Goal: Task Accomplishment & Management: Complete application form

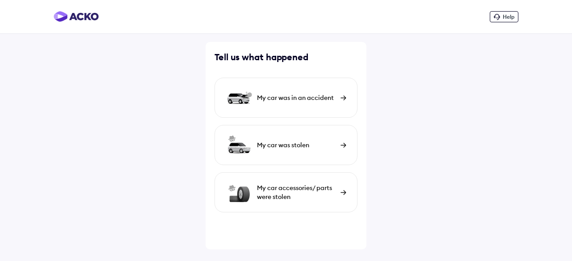
click at [282, 98] on div "My car was in an accident" at bounding box center [296, 97] width 79 height 9
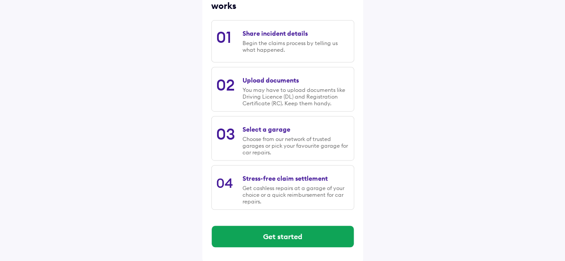
scroll to position [139, 0]
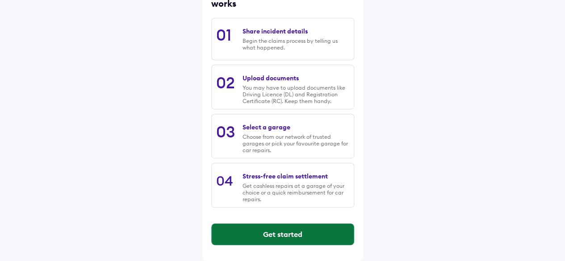
click at [327, 233] on button "Get started" at bounding box center [283, 234] width 142 height 21
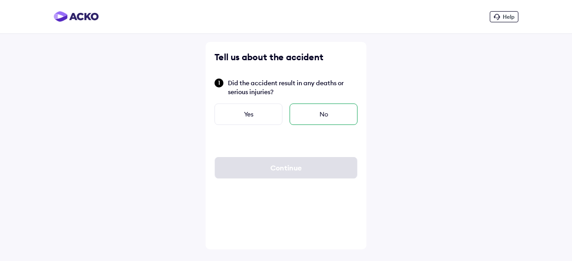
click at [315, 117] on div "No" at bounding box center [323, 114] width 68 height 21
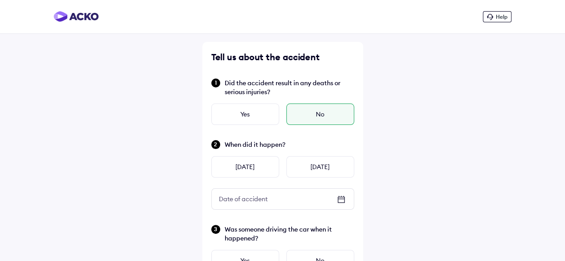
click at [339, 194] on div "Date of accident" at bounding box center [283, 199] width 142 height 21
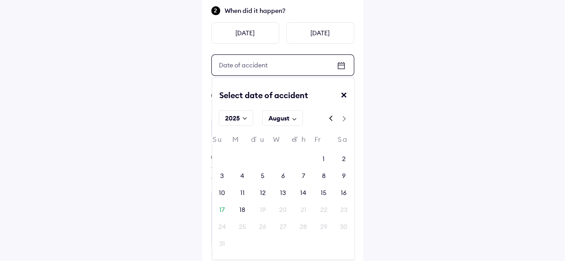
scroll to position [133, 0]
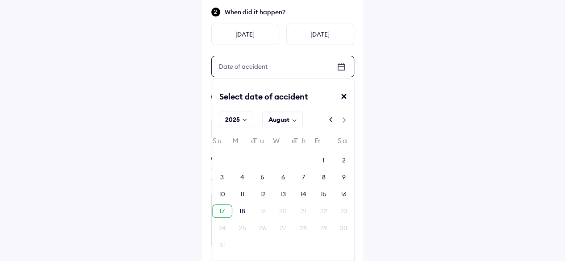
click at [221, 209] on div "17" at bounding box center [221, 211] width 5 height 9
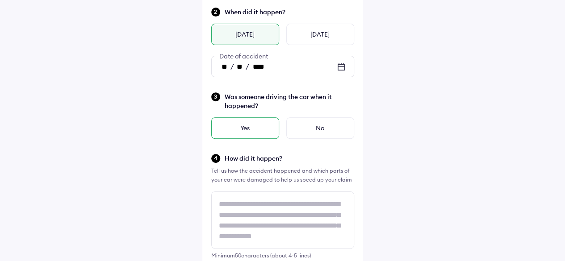
click at [257, 134] on div "Yes" at bounding box center [245, 127] width 68 height 21
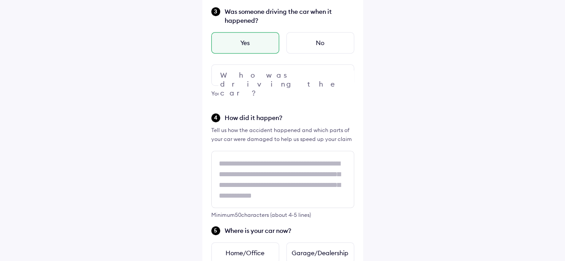
scroll to position [201, 0]
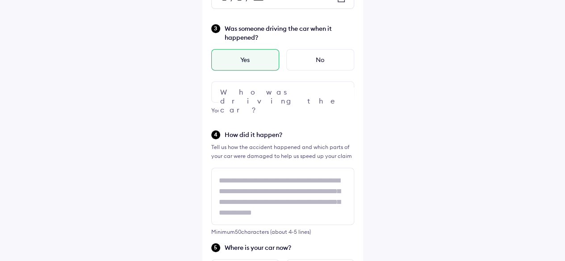
click at [301, 88] on div at bounding box center [282, 91] width 143 height 21
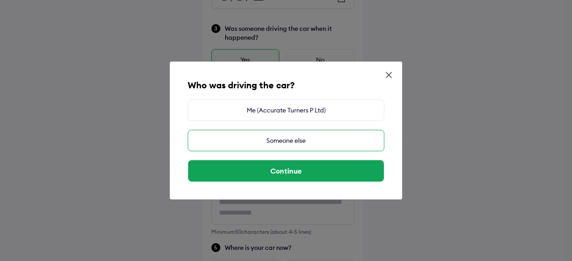
click at [289, 142] on div "Someone else" at bounding box center [286, 140] width 196 height 21
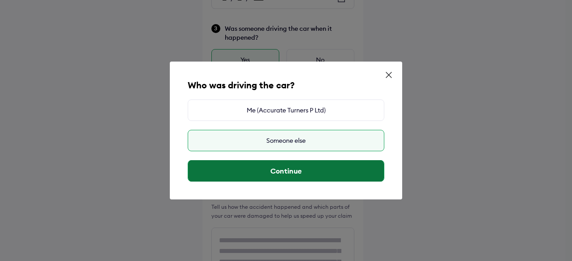
click at [297, 174] on button "Continue" at bounding box center [286, 170] width 196 height 21
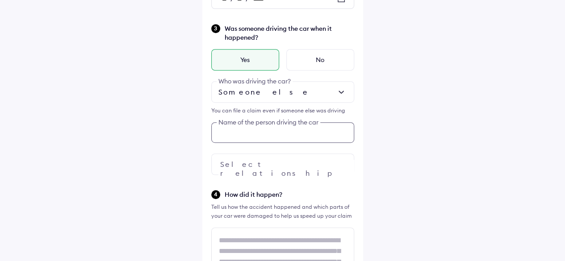
scroll to position [203, 0]
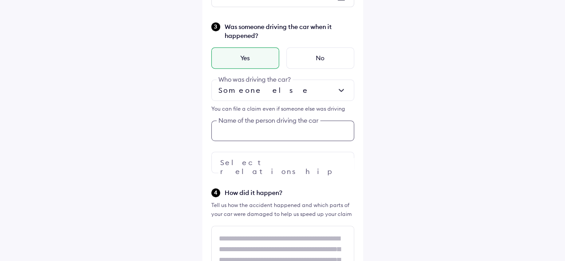
click at [285, 136] on input "text" at bounding box center [282, 131] width 143 height 21
type input "**********"
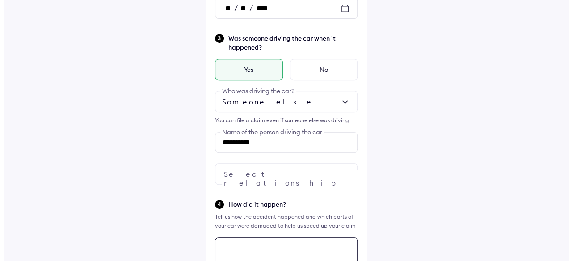
scroll to position [187, 0]
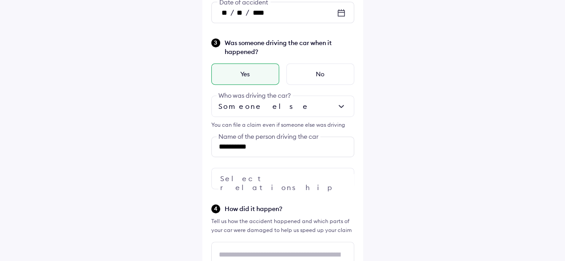
click at [305, 175] on div at bounding box center [282, 178] width 143 height 21
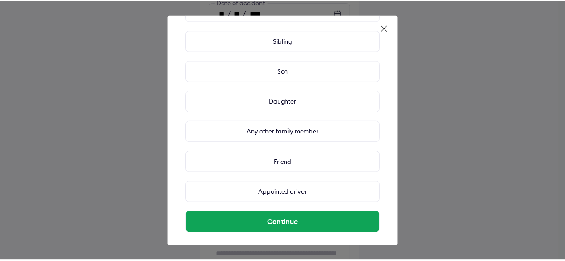
scroll to position [111, 0]
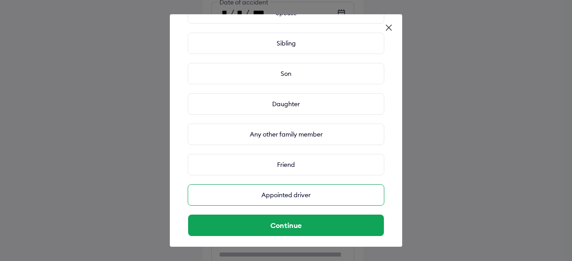
click at [330, 199] on div "Appointed driver" at bounding box center [286, 194] width 196 height 21
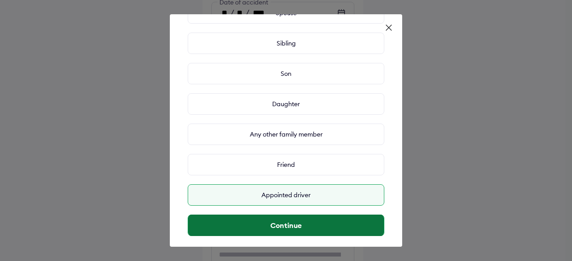
click at [311, 218] on button "Continue" at bounding box center [286, 225] width 196 height 21
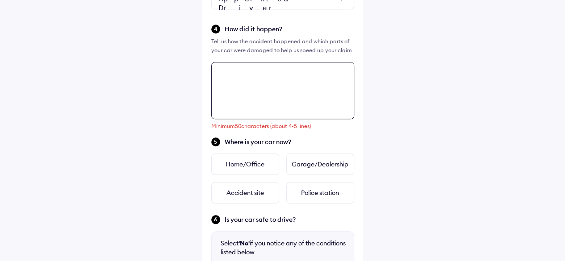
click at [290, 105] on div "**********" at bounding box center [282, 67] width 161 height 784
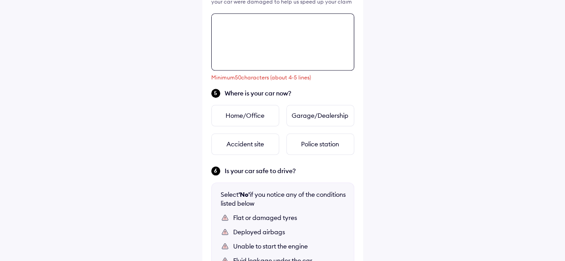
scroll to position [428, 0]
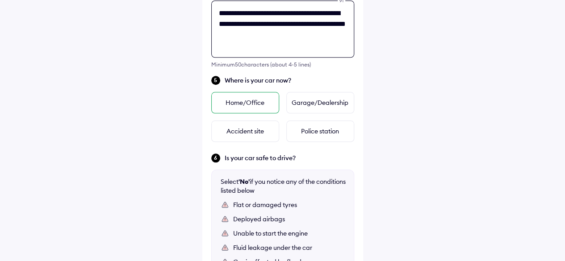
type textarea "**********"
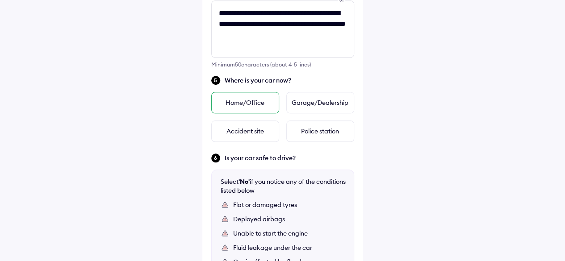
click at [247, 101] on div "Home/Office" at bounding box center [245, 102] width 68 height 21
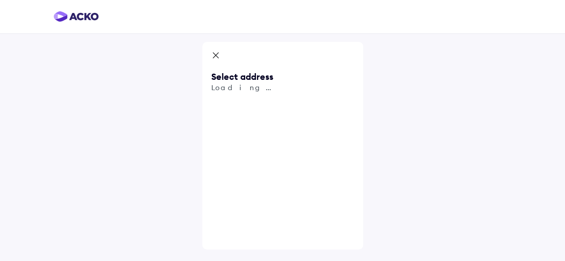
scroll to position [0, 0]
click at [220, 59] on icon at bounding box center [218, 56] width 9 height 11
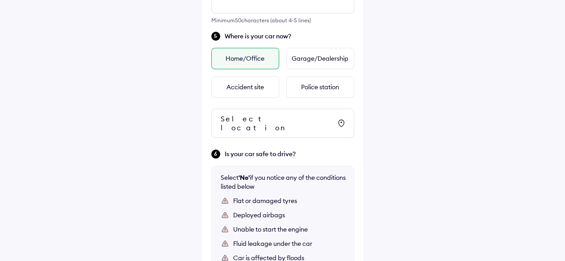
scroll to position [503, 0]
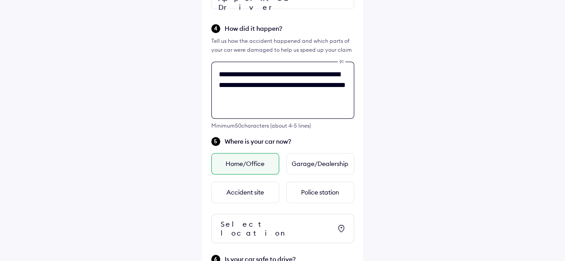
click at [331, 137] on div "**********" at bounding box center [282, 87] width 161 height 824
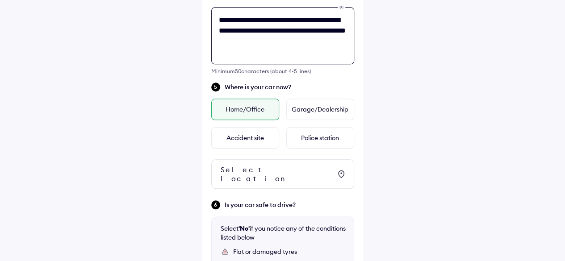
scroll to position [428, 0]
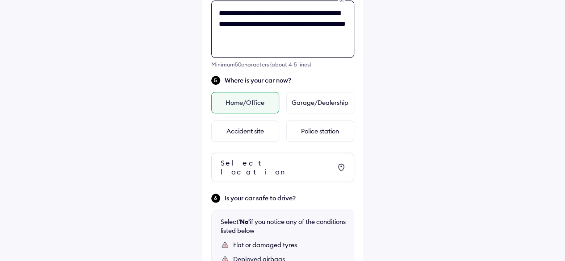
drag, startPoint x: 305, startPoint y: 36, endPoint x: 256, endPoint y: 36, distance: 48.7
click at [256, 36] on textarea "**********" at bounding box center [282, 28] width 143 height 57
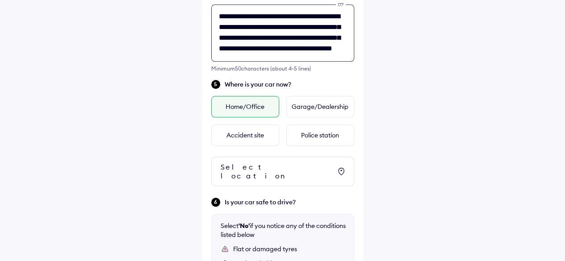
scroll to position [469, 0]
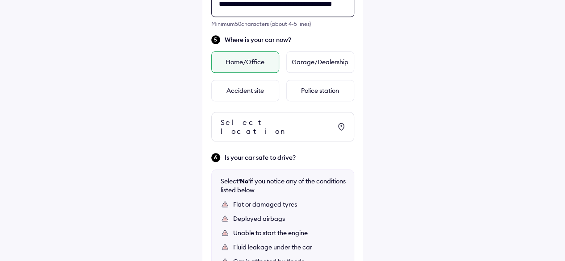
type textarea "**********"
click at [342, 124] on icon at bounding box center [341, 126] width 11 height 11
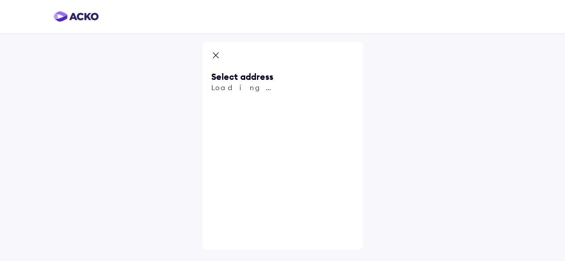
scroll to position [0, 0]
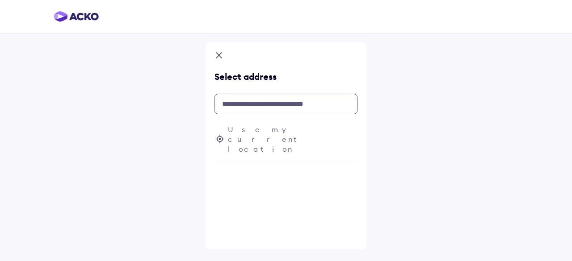
click at [238, 102] on input "text" at bounding box center [285, 104] width 143 height 21
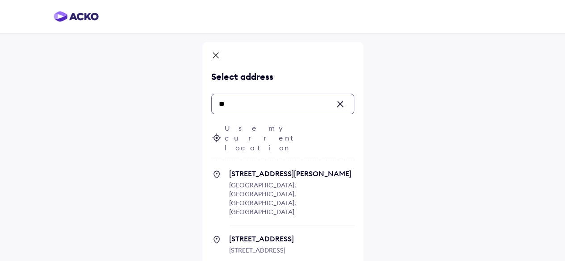
type input "*"
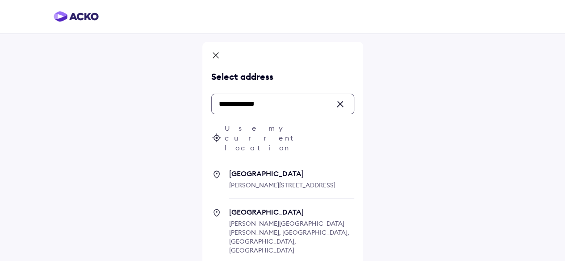
click at [267, 169] on span "Avani [STREET_ADDRESS][PERSON_NAME]" at bounding box center [291, 183] width 125 height 29
type input "**********"
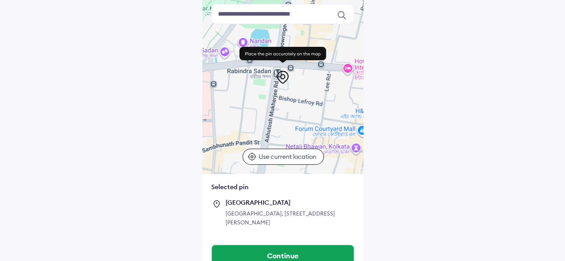
scroll to position [71, 0]
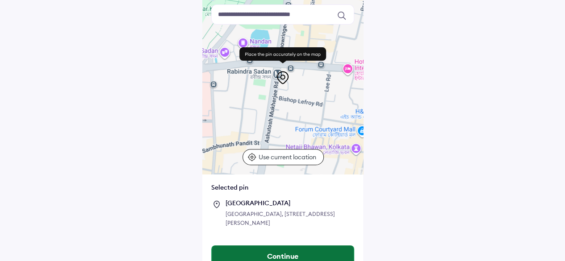
click at [276, 251] on button "Continue" at bounding box center [283, 256] width 142 height 21
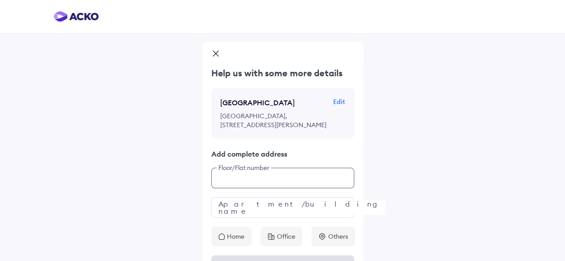
scroll to position [32, 0]
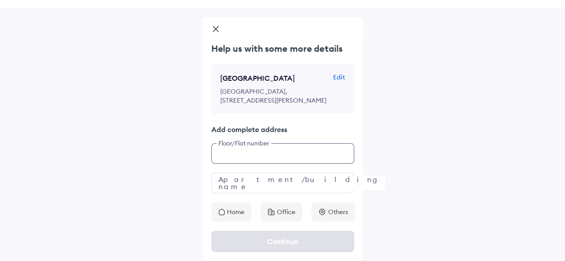
click at [255, 185] on div "Help us with some more details [GEOGRAPHIC_DATA] Edit [STREET_ADDRESS][PERSON_N…" at bounding box center [282, 132] width 161 height 180
type input "*******"
type input "**********"
click at [246, 209] on div "Home" at bounding box center [231, 212] width 40 height 20
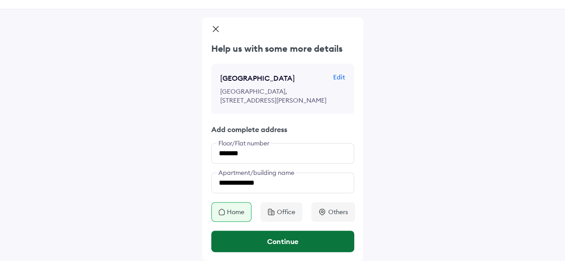
click at [280, 242] on button "Continue" at bounding box center [282, 241] width 143 height 21
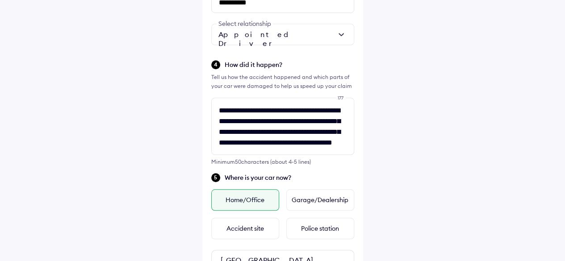
scroll to position [326, 0]
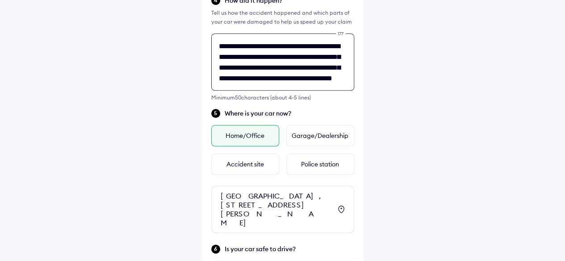
click at [299, 124] on div "**********" at bounding box center [282, 68] width 161 height 842
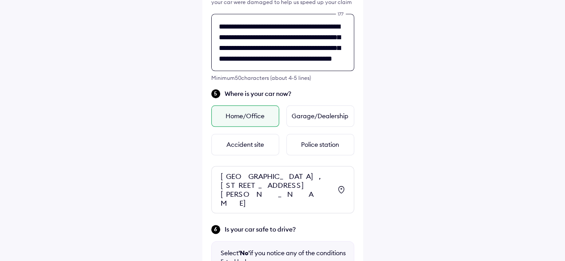
scroll to position [428, 0]
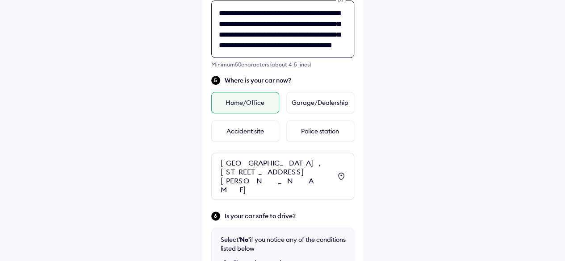
drag, startPoint x: 304, startPoint y: 23, endPoint x: 243, endPoint y: 23, distance: 60.7
click at [243, 23] on textarea "**********" at bounding box center [282, 28] width 143 height 57
click at [285, 47] on textarea "**********" at bounding box center [282, 28] width 143 height 57
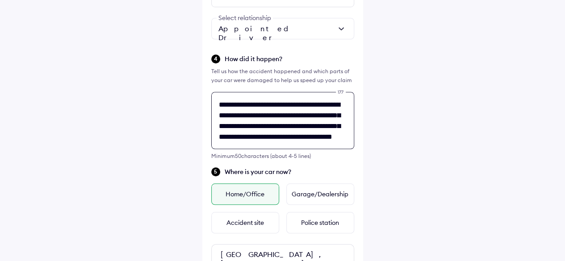
scroll to position [360, 0]
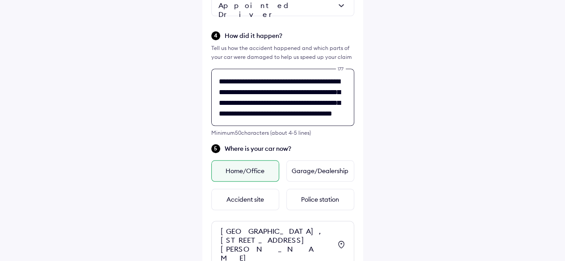
click at [322, 106] on textarea "**********" at bounding box center [282, 97] width 143 height 57
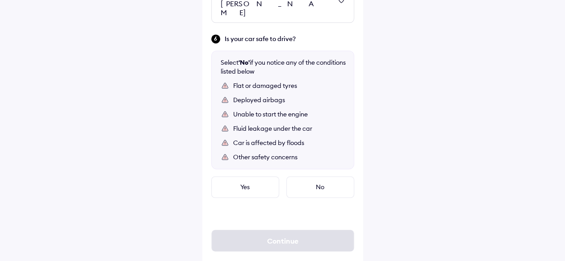
scroll to position [622, 0]
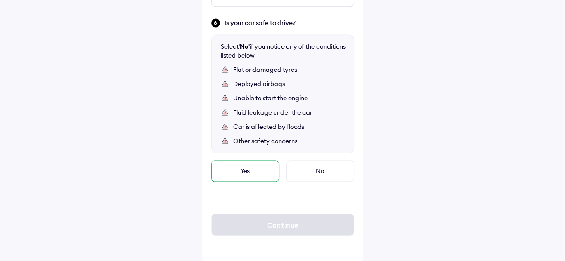
click at [246, 176] on div "Yes" at bounding box center [245, 170] width 68 height 21
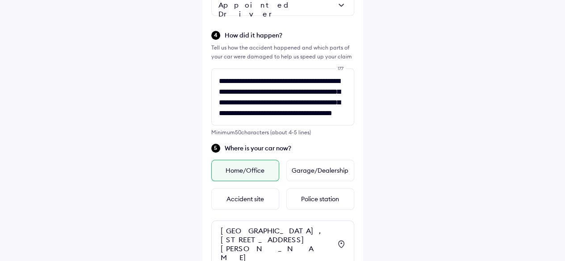
scroll to position [362, 0]
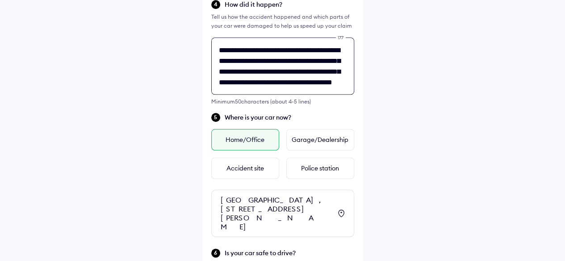
click at [315, 116] on div "**********" at bounding box center [282, 72] width 161 height 842
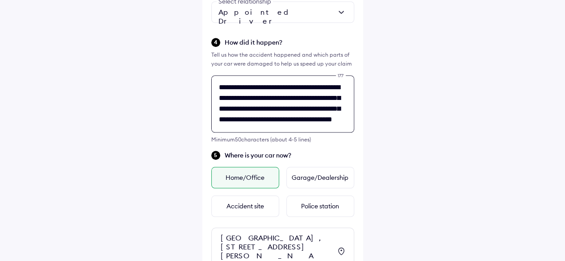
scroll to position [350, 0]
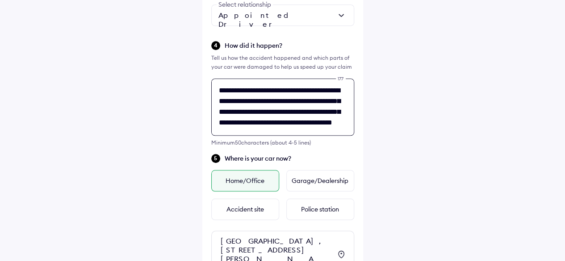
click at [308, 134] on textarea "**********" at bounding box center [282, 107] width 143 height 57
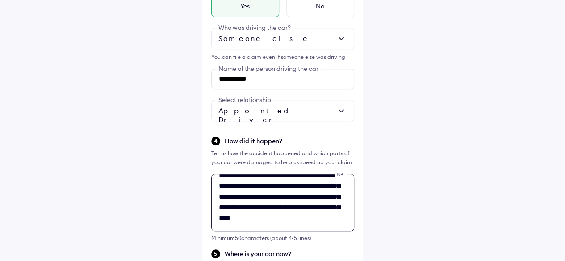
scroll to position [251, 0]
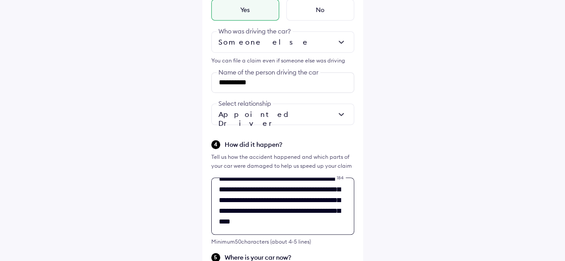
type textarea "**********"
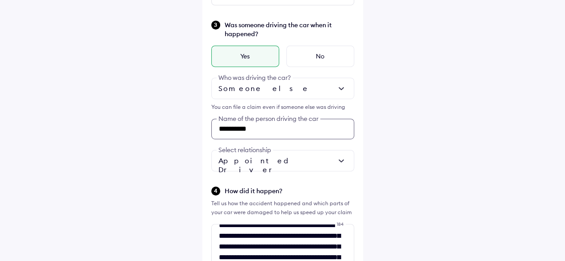
drag, startPoint x: 263, startPoint y: 74, endPoint x: 97, endPoint y: 59, distance: 165.9
click at [97, 59] on div "**********" at bounding box center [282, 237] width 565 height 884
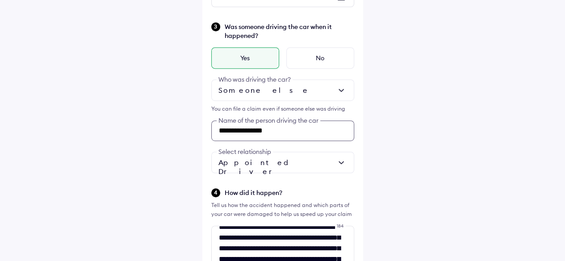
type input "**********"
click at [246, 153] on div at bounding box center [282, 162] width 143 height 21
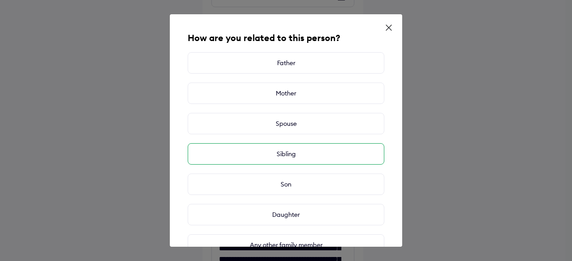
click at [335, 152] on div "Sibling" at bounding box center [286, 153] width 196 height 21
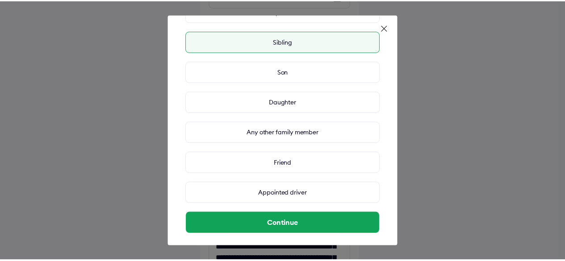
scroll to position [118, 0]
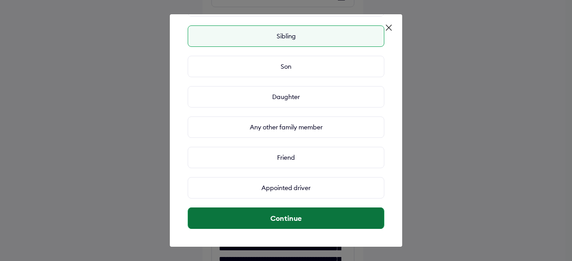
click at [352, 217] on button "Continue" at bounding box center [286, 218] width 196 height 21
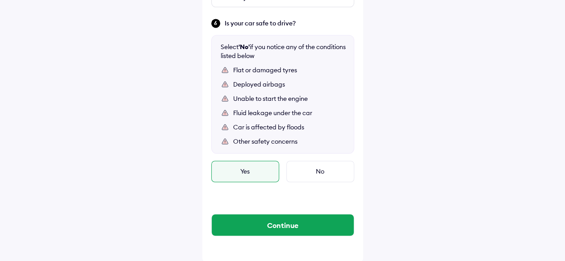
scroll to position [622, 0]
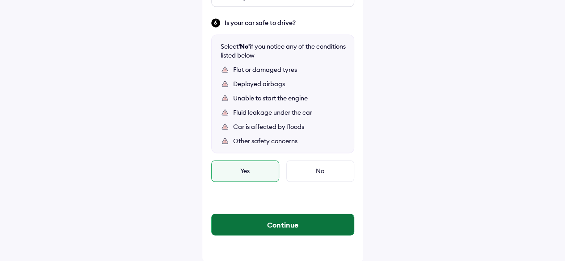
click at [289, 226] on button "Continue" at bounding box center [283, 224] width 142 height 21
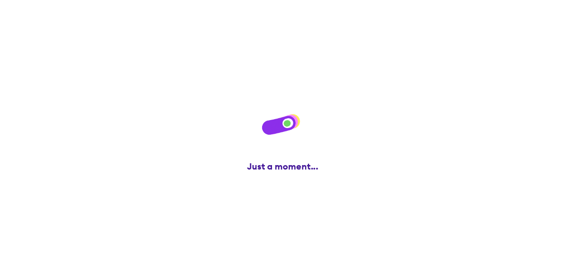
scroll to position [0, 0]
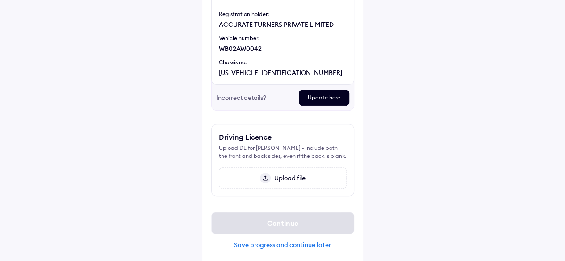
scroll to position [124, 0]
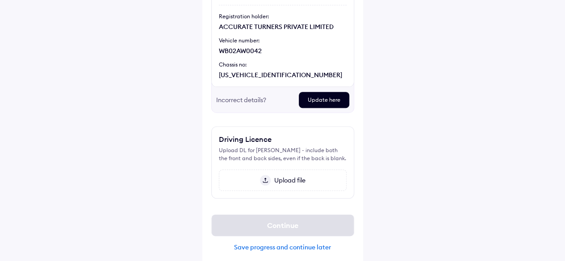
click at [282, 177] on span "Upload file" at bounding box center [288, 180] width 35 height 8
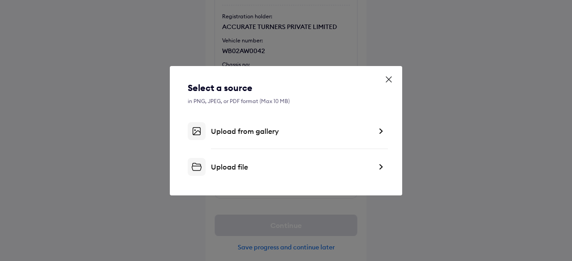
click at [237, 166] on div "Upload file" at bounding box center [291, 167] width 161 height 9
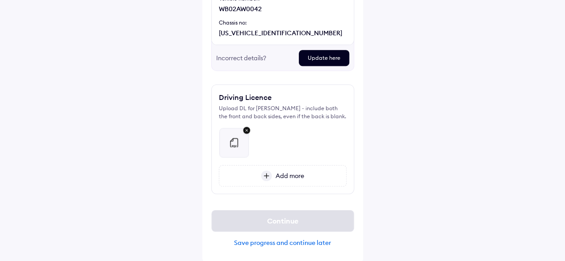
scroll to position [167, 0]
click at [289, 177] on span "Add more" at bounding box center [288, 175] width 32 height 8
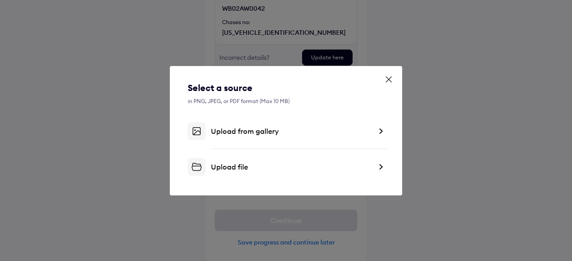
click at [240, 166] on div "Upload file" at bounding box center [291, 167] width 161 height 9
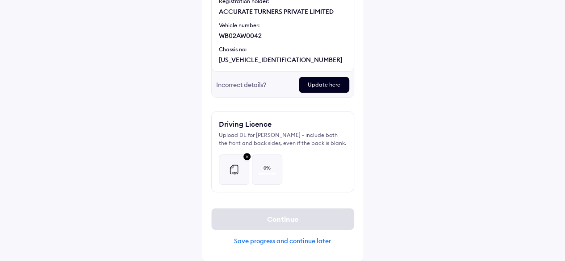
scroll to position [138, 0]
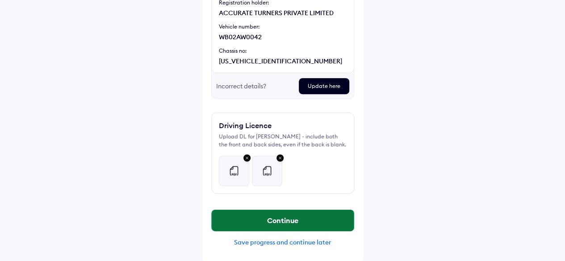
click at [263, 214] on button "Continue" at bounding box center [283, 220] width 142 height 21
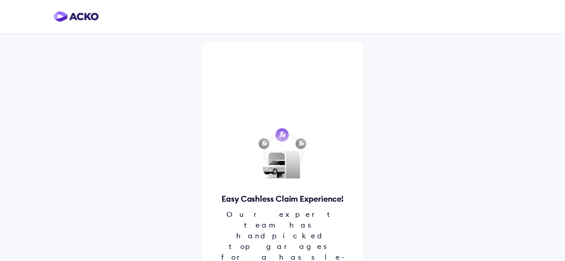
scroll to position [31, 0]
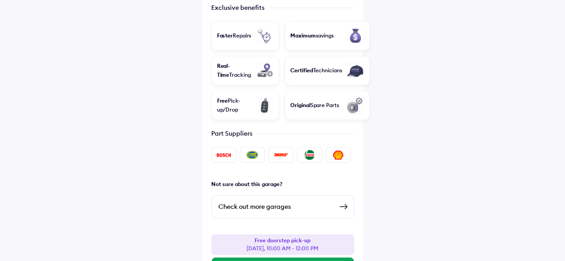
scroll to position [306, 0]
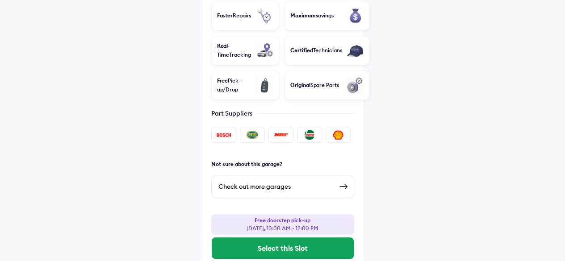
click at [267, 181] on div "Check out more garages" at bounding box center [275, 186] width 114 height 11
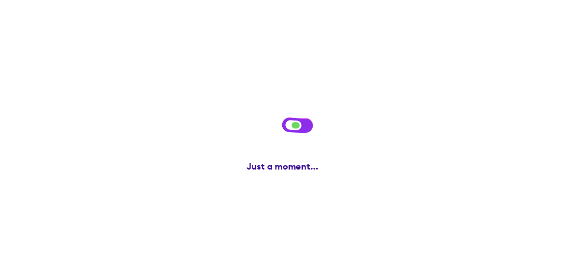
scroll to position [0, 0]
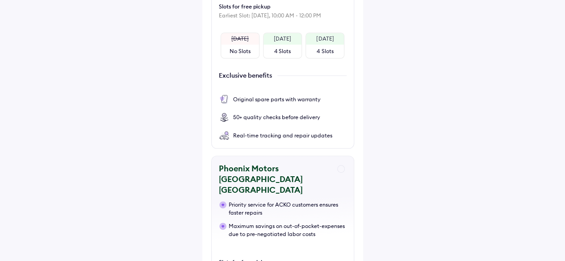
scroll to position [399, 0]
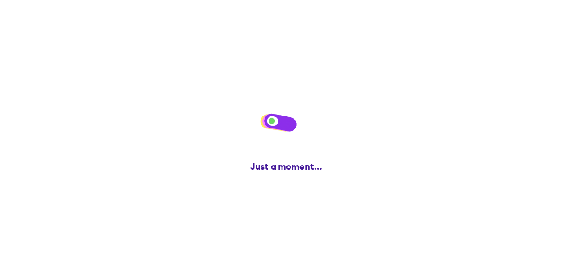
scroll to position [0, 0]
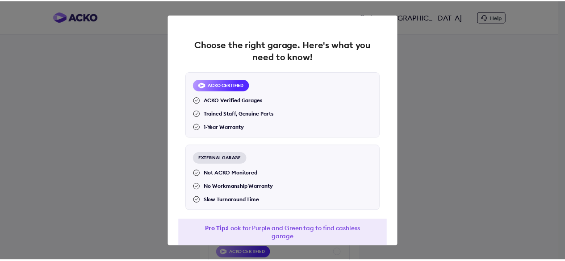
scroll to position [45, 0]
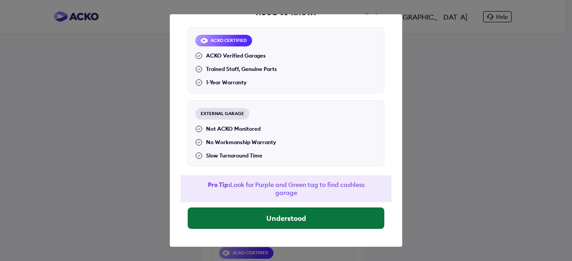
click at [324, 223] on button "Understood" at bounding box center [286, 218] width 196 height 21
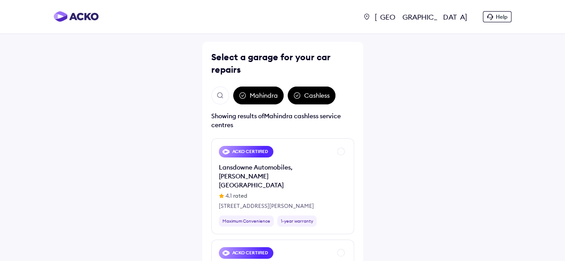
scroll to position [73, 0]
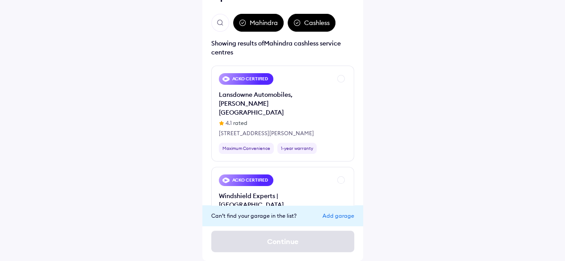
click at [362, 169] on div "Select a garage for your car repairs Mahindra Cashless Showing results of Mahin…" at bounding box center [282, 115] width 161 height 292
click at [300, 56] on div "Showing results of Mahindra cashless service centres" at bounding box center [282, 48] width 143 height 18
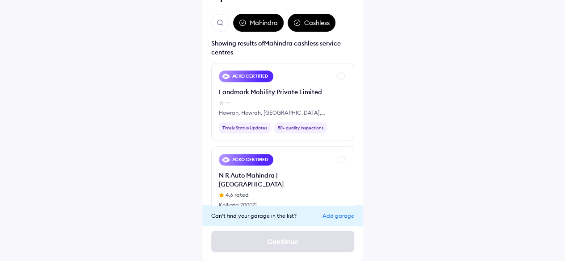
click at [357, 140] on div "Select a garage for your car repairs Mahindra Cashless Showing results of Mahin…" at bounding box center [282, 115] width 161 height 292
click at [359, 120] on div "Select a garage for your car repairs Mahindra Cashless Showing results of Mahin…" at bounding box center [282, 115] width 161 height 292
click at [359, 76] on div "Select a garage for your car repairs Mahindra Cashless Showing results of Mahin…" at bounding box center [282, 115] width 161 height 292
click at [359, 156] on div "Select a garage for your car repairs Mahindra Cashless Showing results of Mahin…" at bounding box center [282, 115] width 161 height 292
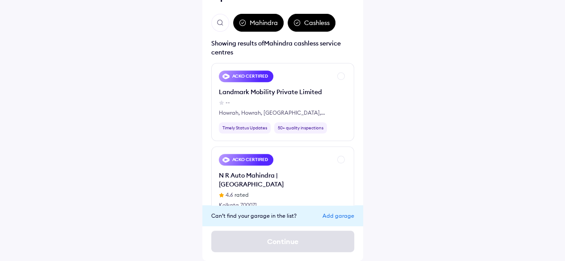
scroll to position [0, 0]
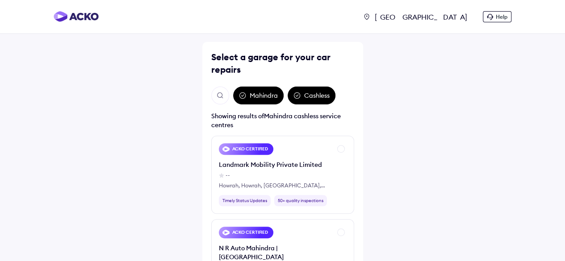
click at [218, 97] on img "Open search" at bounding box center [220, 96] width 8 height 8
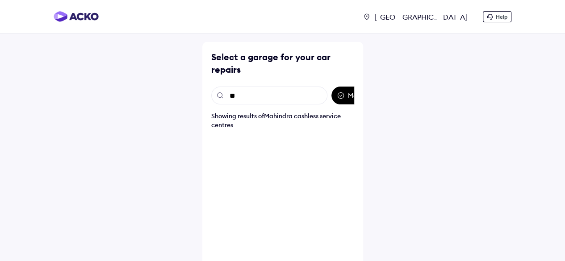
type input "*"
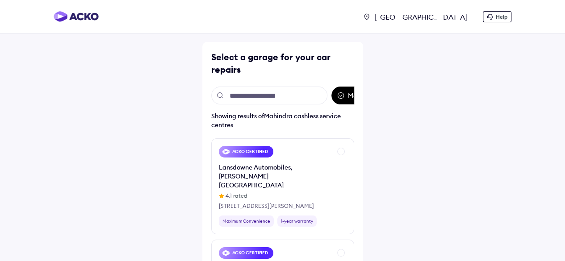
click at [352, 130] on div "Mahindra Cashless Showing results of Mahindra cashless service centres ACKO CER…" at bounding box center [282, 183] width 143 height 192
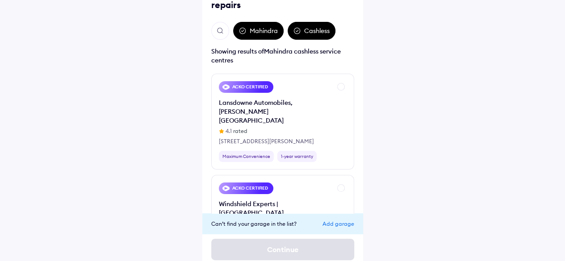
scroll to position [73, 0]
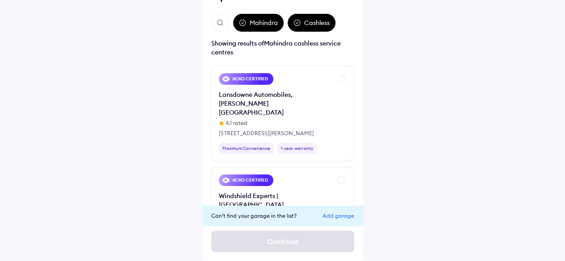
click at [359, 121] on div "Select a garage for your car repairs Mahindra Cashless Showing results of Mahin…" at bounding box center [282, 115] width 161 height 292
drag, startPoint x: 359, startPoint y: 121, endPoint x: 359, endPoint y: 77, distance: 44.2
click at [359, 77] on div "Select a garage for your car repairs Mahindra Cashless Showing results of Mahin…" at bounding box center [282, 115] width 161 height 292
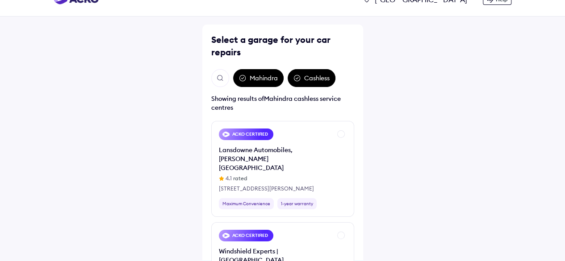
scroll to position [17, 0]
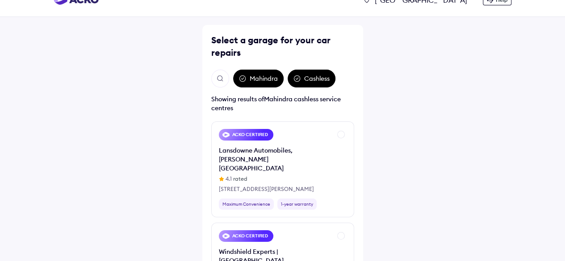
click at [220, 79] on img "Open search" at bounding box center [220, 79] width 8 height 8
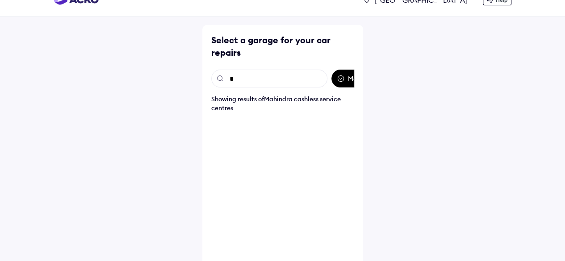
type input "**"
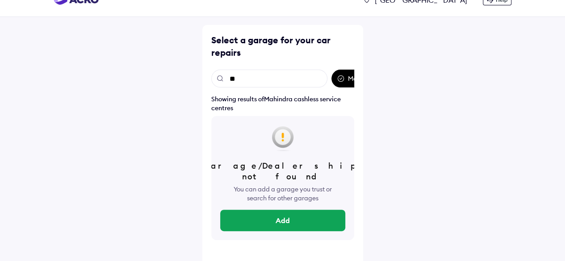
drag, startPoint x: 248, startPoint y: 82, endPoint x: 172, endPoint y: 75, distance: 76.7
click at [172, 75] on div "[GEOGRAPHIC_DATA] Help Select a garage for your car repairs ** Mahindra Cashles…" at bounding box center [282, 126] width 565 height 287
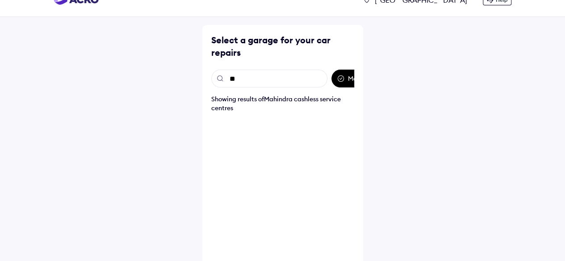
type input "*"
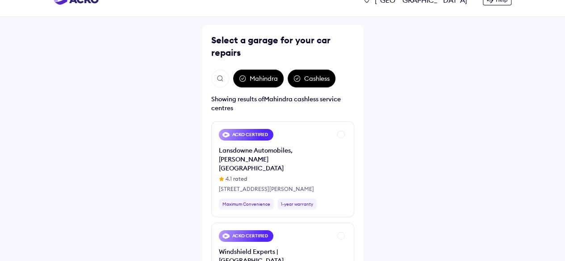
click at [357, 121] on div "Select a garage for your car repairs Mahindra Cashless Showing results of Mahin…" at bounding box center [282, 171] width 161 height 292
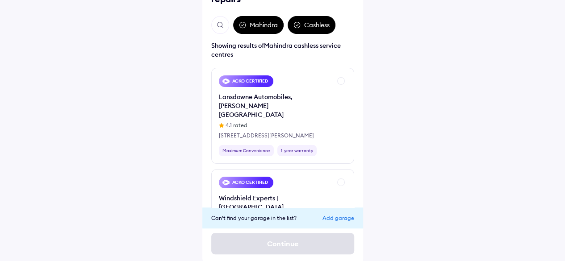
click at [357, 121] on div "Select a garage for your car repairs Mahindra Cashless Showing results of Mahin…" at bounding box center [282, 117] width 161 height 292
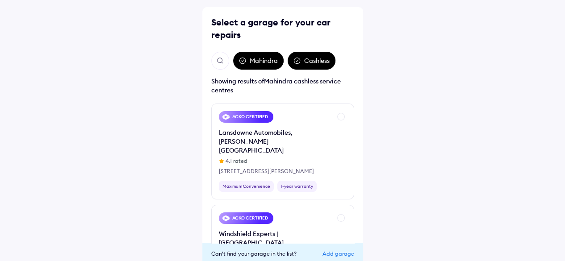
scroll to position [73, 0]
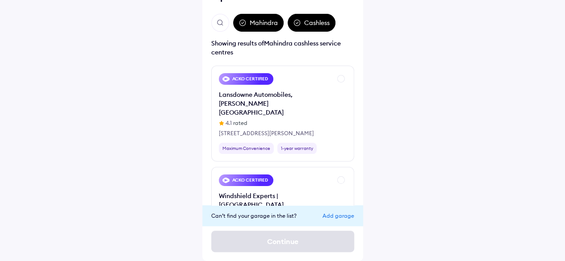
click at [355, 122] on div "Select a garage for your car repairs Mahindra Cashless Showing results of Mahin…" at bounding box center [282, 115] width 161 height 292
click at [356, 151] on div "Select a garage for your car repairs Mahindra Cashless Showing results of Mahin…" at bounding box center [282, 115] width 161 height 292
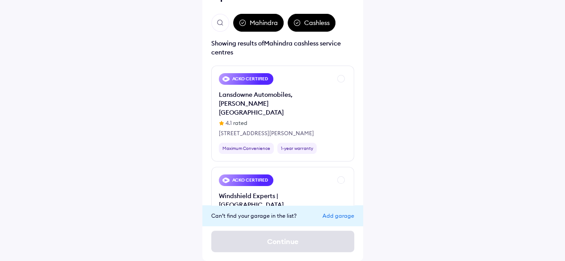
click at [355, 62] on div "Select a garage for your car repairs Mahindra Cashless Showing results of Mahin…" at bounding box center [282, 115] width 161 height 292
drag, startPoint x: 355, startPoint y: 62, endPoint x: 335, endPoint y: 54, distance: 22.2
click at [335, 54] on div "Showing results of Mahindra cashless service centres" at bounding box center [282, 48] width 143 height 18
click at [246, 53] on div "Showing results of Mahindra cashless service centres" at bounding box center [282, 48] width 143 height 18
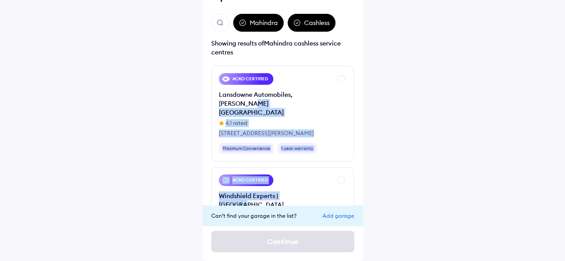
drag, startPoint x: 358, startPoint y: 92, endPoint x: 358, endPoint y: 156, distance: 64.3
click at [358, 156] on div "Select a garage for your car repairs Mahindra Cashless Showing results of Mahin…" at bounding box center [282, 115] width 161 height 292
click at [362, 171] on div "Select a garage for your car repairs Mahindra Cashless Showing results of Mahin…" at bounding box center [282, 115] width 161 height 292
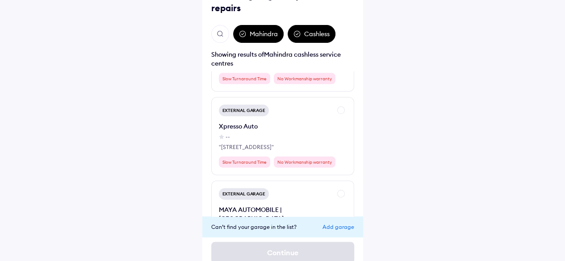
scroll to position [4357, 0]
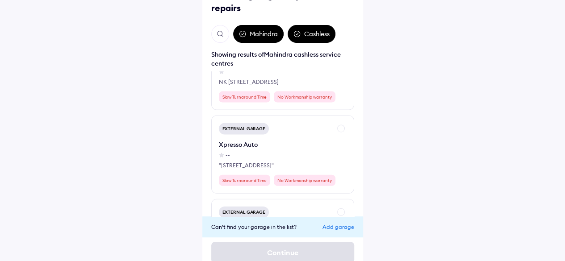
click at [339, 227] on div "Add garage" at bounding box center [338, 227] width 32 height 7
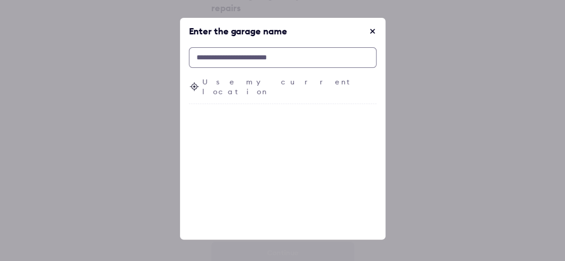
click at [253, 60] on input "text" at bounding box center [283, 57] width 188 height 21
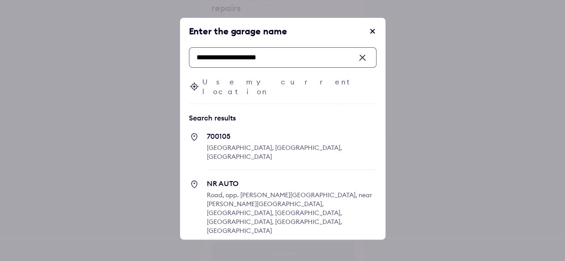
drag, startPoint x: 283, startPoint y: 57, endPoint x: 220, endPoint y: 59, distance: 63.0
click at [220, 59] on input "**********" at bounding box center [283, 57] width 188 height 21
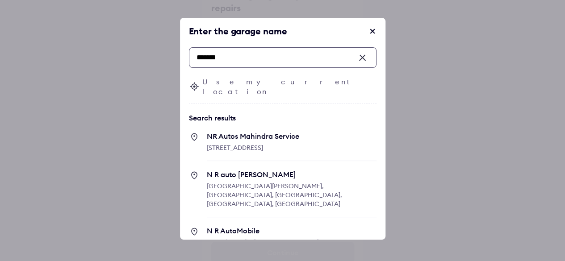
click at [263, 144] on span "[STREET_ADDRESS]" at bounding box center [235, 148] width 56 height 8
type input "*******"
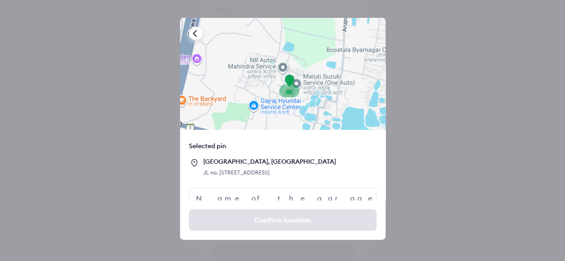
scroll to position [67, 0]
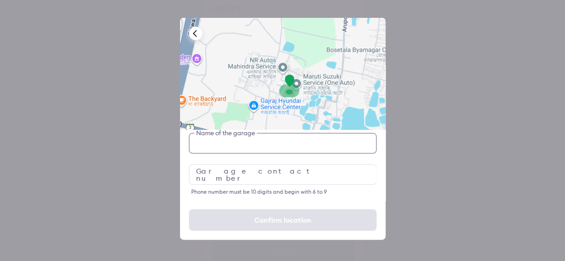
click at [266, 145] on input "text" at bounding box center [283, 143] width 188 height 21
type input "**********"
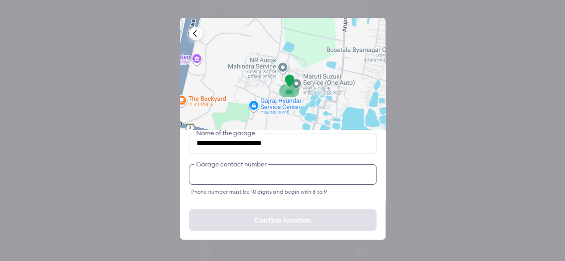
click at [258, 175] on input "number" at bounding box center [283, 174] width 188 height 21
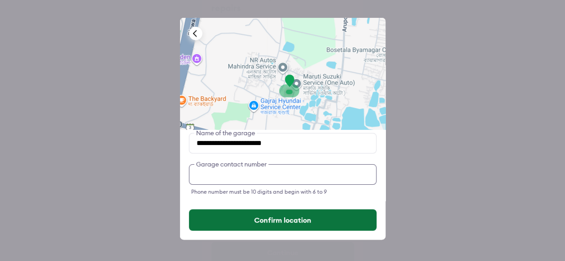
type input "**********"
click at [309, 220] on button "Confirm location" at bounding box center [283, 219] width 188 height 21
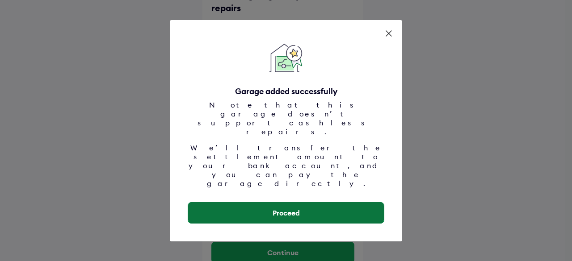
click at [327, 202] on button "Proceed" at bounding box center [286, 212] width 196 height 21
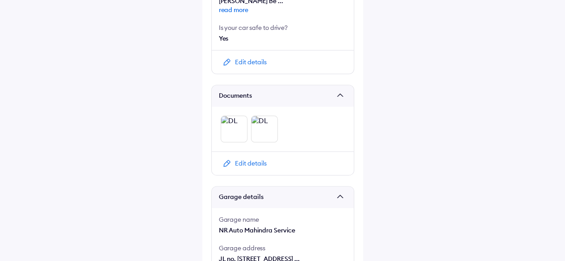
scroll to position [573, 0]
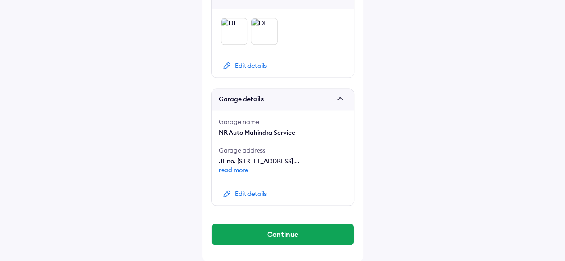
click at [243, 191] on div "Edit details" at bounding box center [251, 193] width 32 height 9
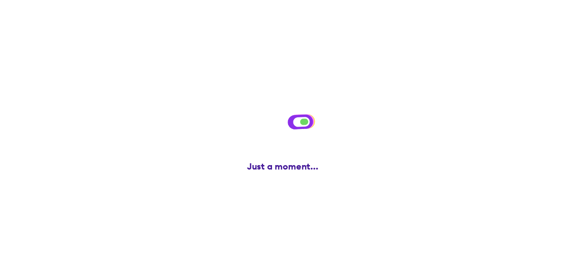
scroll to position [0, 0]
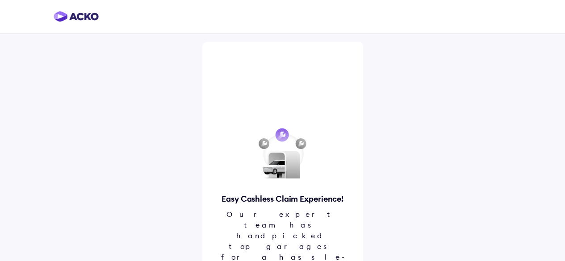
scroll to position [31, 0]
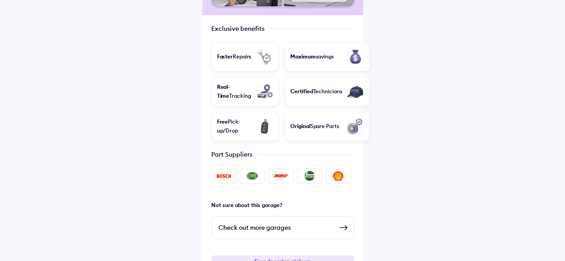
scroll to position [306, 0]
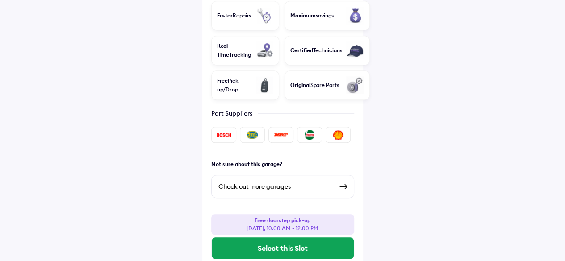
click at [299, 181] on div "Check out more garages" at bounding box center [275, 186] width 114 height 11
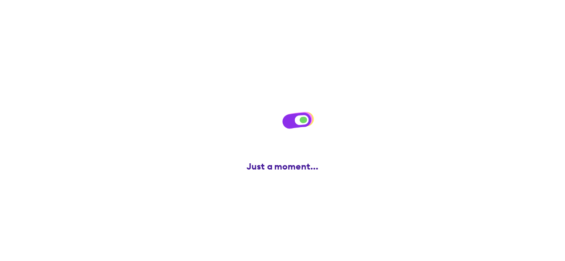
scroll to position [0, 0]
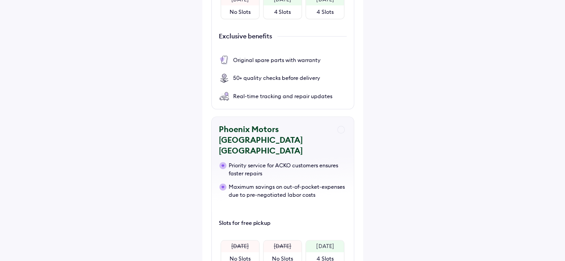
scroll to position [399, 0]
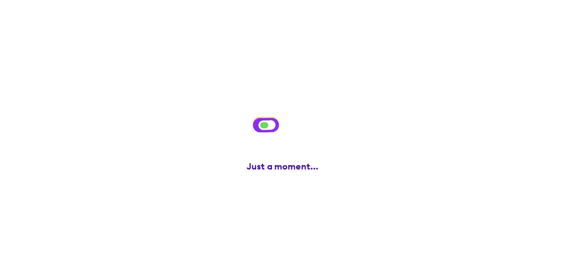
scroll to position [0, 0]
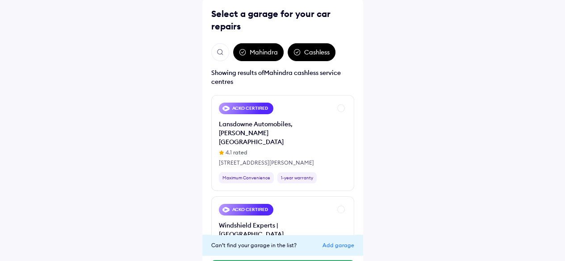
scroll to position [73, 0]
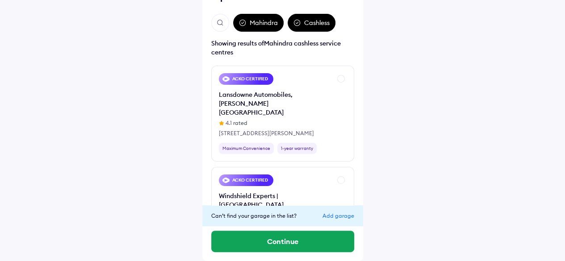
click at [336, 217] on div "Add garage" at bounding box center [338, 216] width 32 height 7
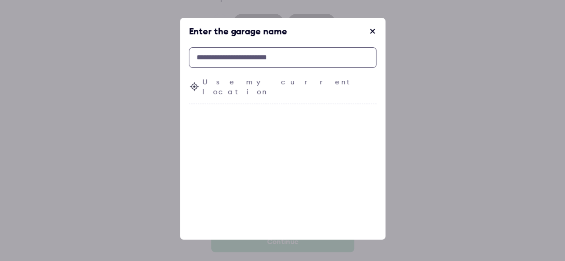
click at [239, 58] on input "text" at bounding box center [283, 57] width 188 height 21
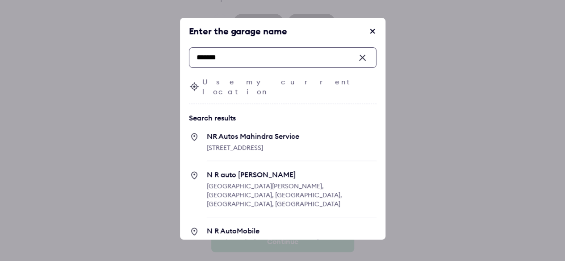
click at [247, 144] on span "[STREET_ADDRESS]" at bounding box center [235, 148] width 56 height 8
type input "*******"
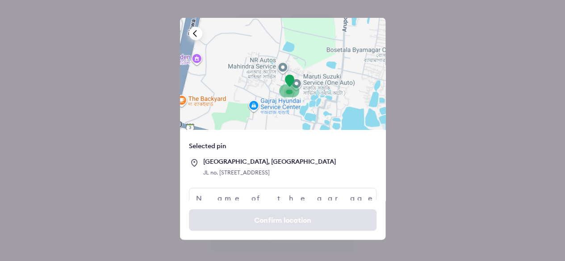
scroll to position [62, 0]
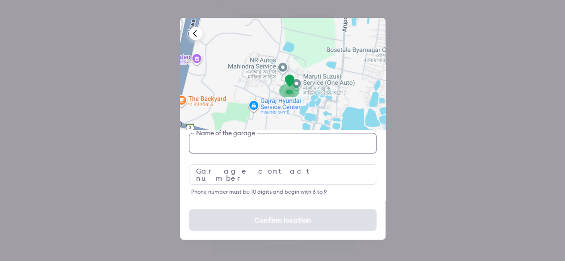
click at [251, 154] on input "text" at bounding box center [283, 143] width 188 height 21
type input "*"
type input "**********"
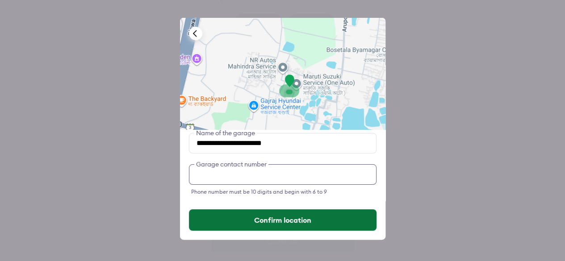
type input "**********"
click at [261, 219] on button "Confirm location" at bounding box center [283, 219] width 188 height 21
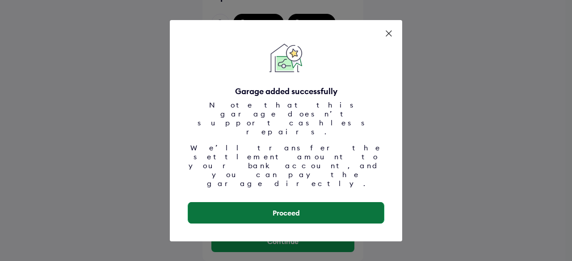
click at [320, 202] on button "Proceed" at bounding box center [286, 212] width 196 height 21
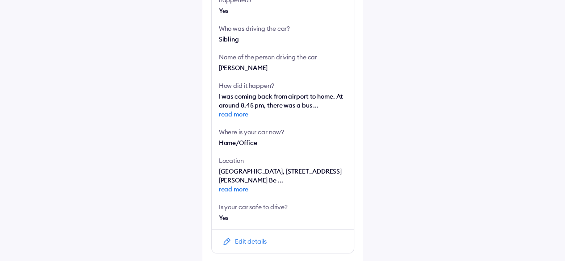
scroll to position [297, 0]
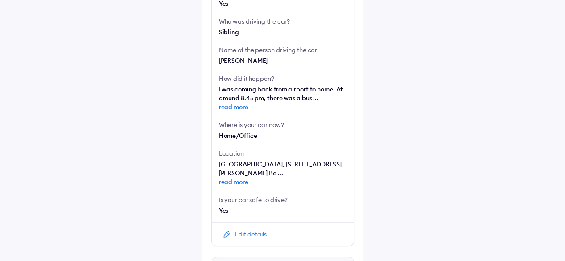
click at [231, 109] on span "read more" at bounding box center [283, 107] width 128 height 9
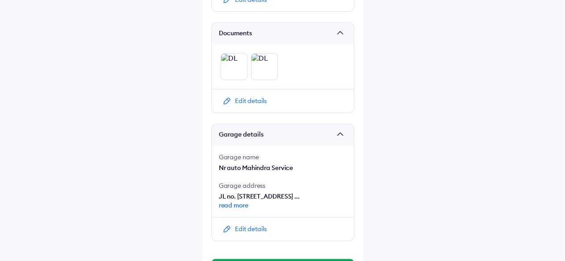
scroll to position [600, 0]
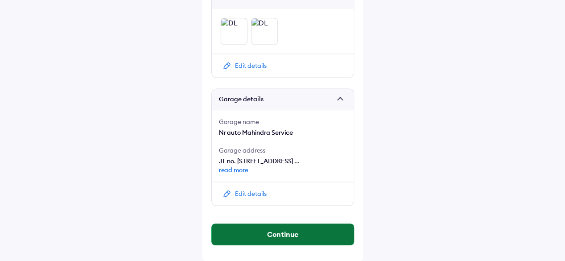
click at [294, 234] on button "Continue" at bounding box center [283, 234] width 142 height 21
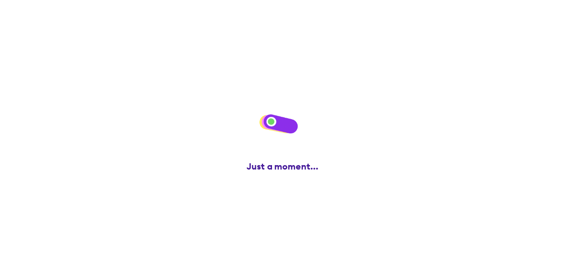
scroll to position [0, 0]
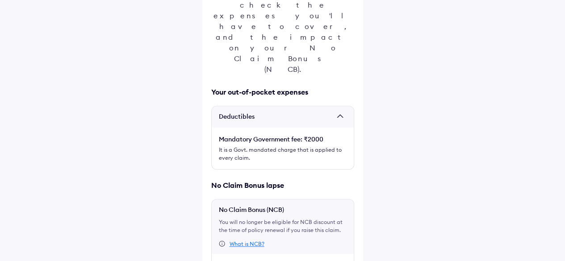
scroll to position [171, 0]
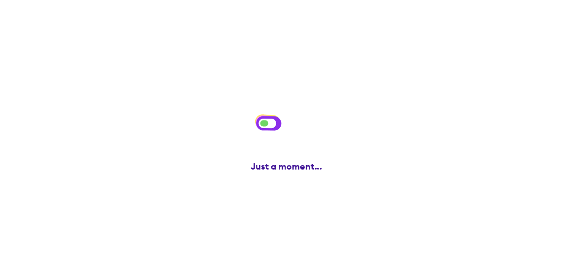
scroll to position [0, 0]
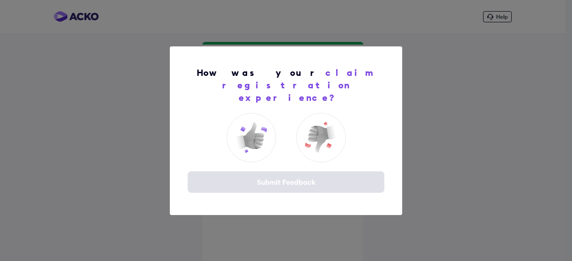
click at [301, 181] on div "Submit Feedback" at bounding box center [286, 181] width 196 height 21
click at [256, 132] on img at bounding box center [251, 138] width 36 height 36
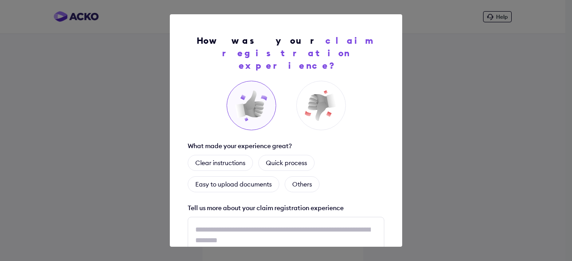
scroll to position [75, 0]
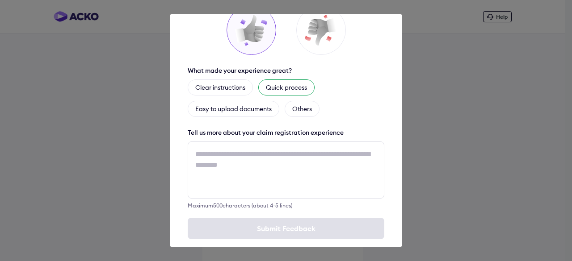
click at [272, 79] on div "Quick process" at bounding box center [286, 87] width 56 height 16
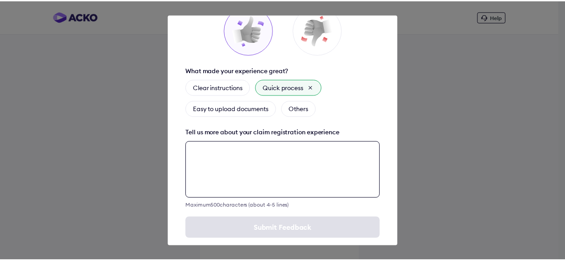
scroll to position [77, 0]
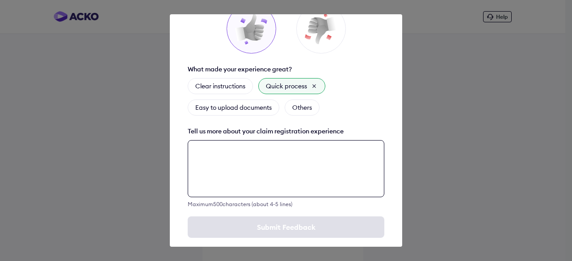
click at [251, 160] on textarea at bounding box center [286, 168] width 196 height 57
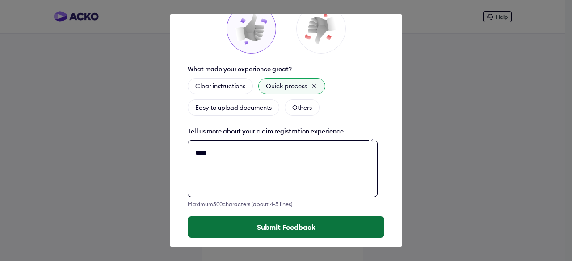
type textarea "****"
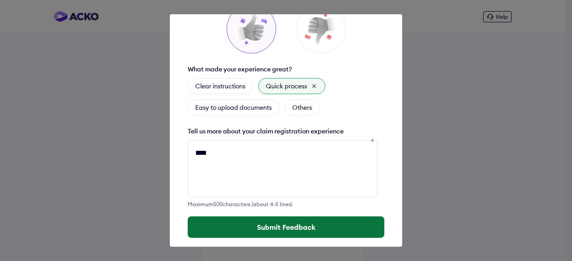
click at [268, 217] on button "Submit Feedback" at bounding box center [286, 227] width 196 height 21
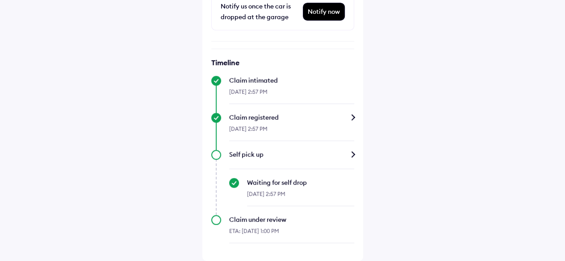
scroll to position [238, 0]
click at [351, 119] on div "Claim registered" at bounding box center [291, 117] width 125 height 9
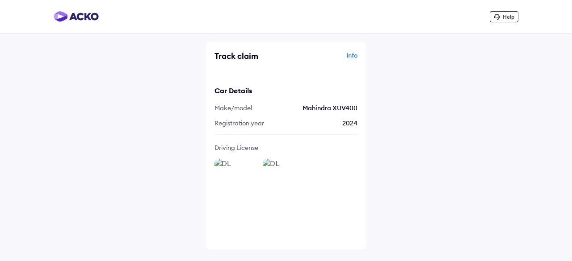
click at [351, 58] on div "Info" at bounding box center [322, 59] width 69 height 17
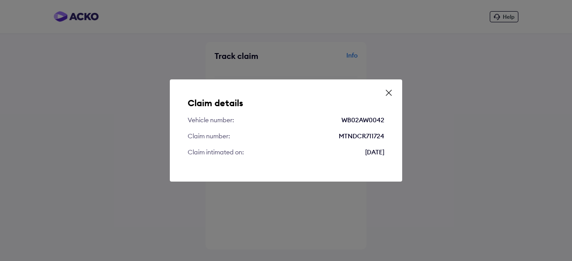
click at [382, 94] on div "Claim details Vehicle number: WB02AW0042 Claim number: MTNDCR711724 Claim intim…" at bounding box center [286, 130] width 232 height 102
click at [385, 94] on icon at bounding box center [388, 92] width 9 height 9
